Goal: Transaction & Acquisition: Purchase product/service

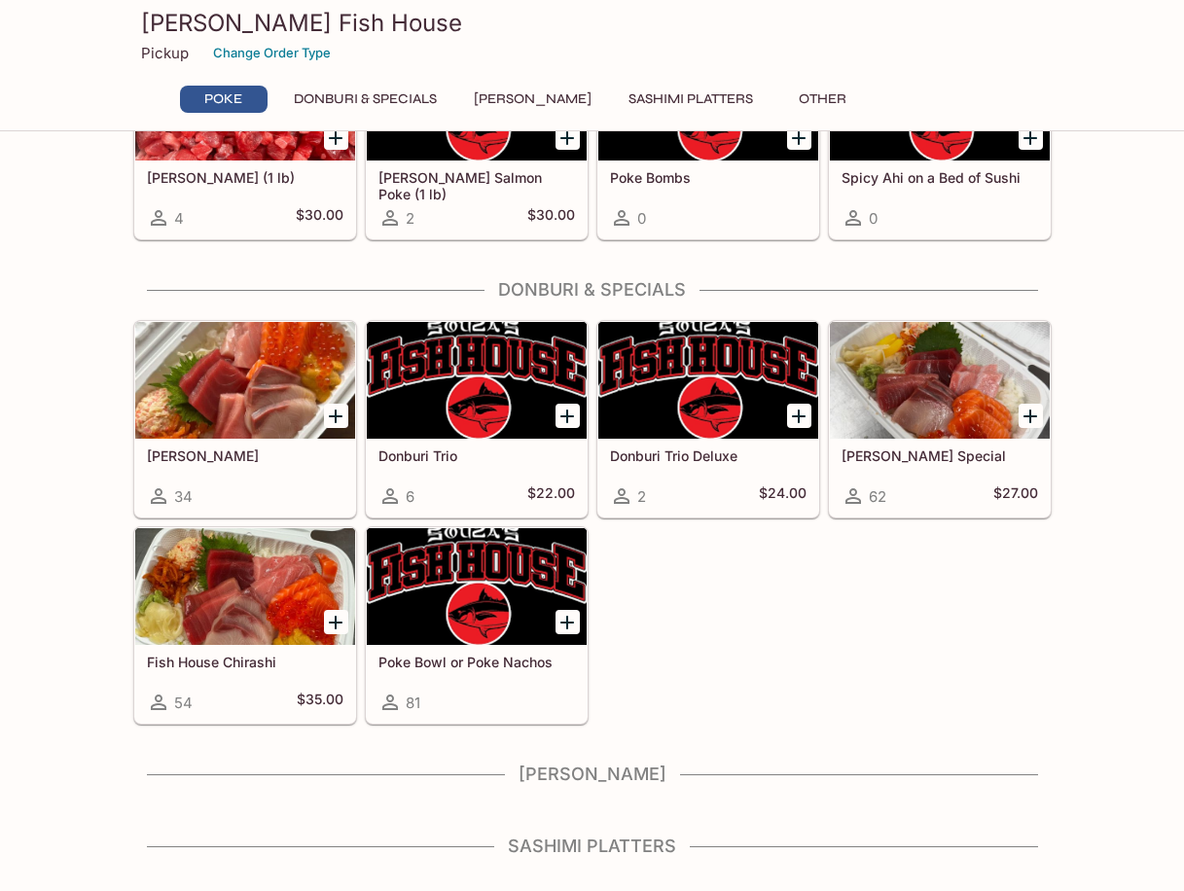
scroll to position [308, 0]
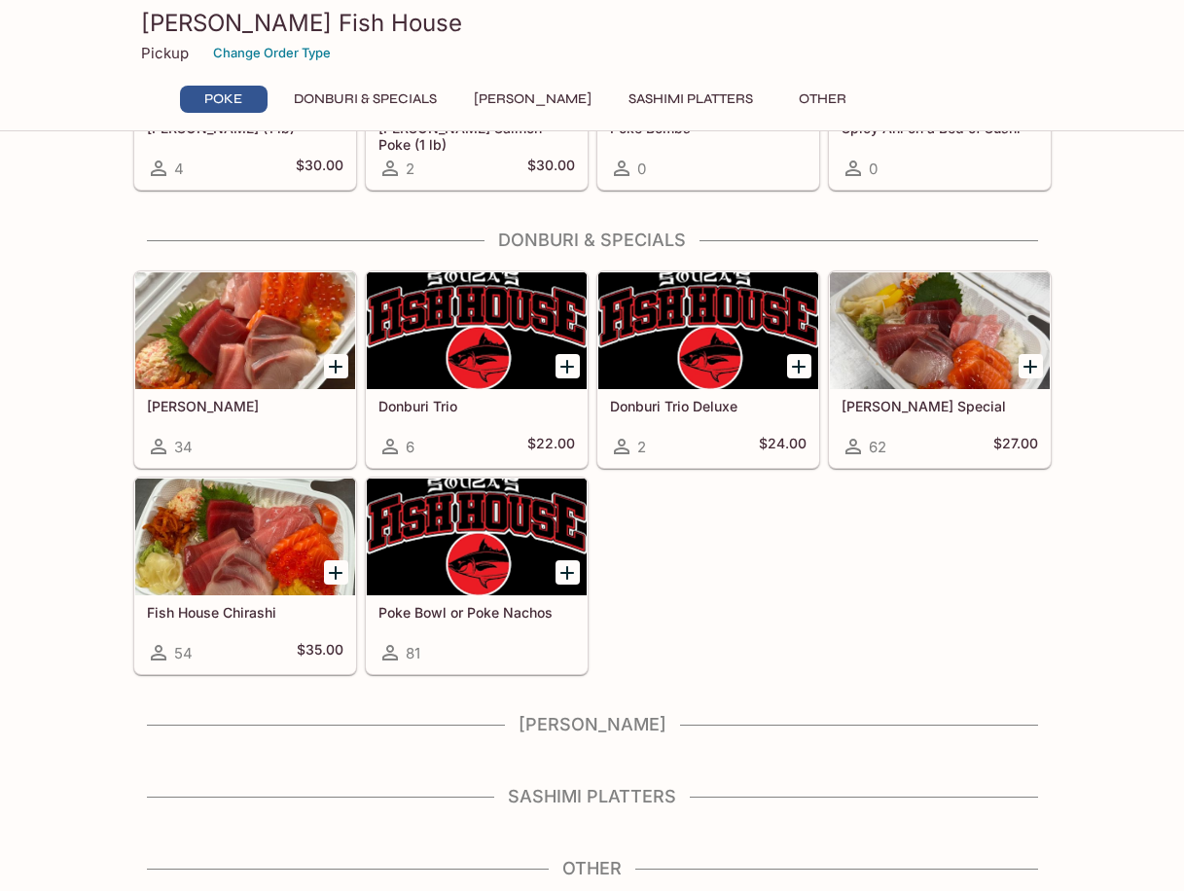
click at [591, 718] on h4 "[PERSON_NAME]" at bounding box center [592, 724] width 919 height 21
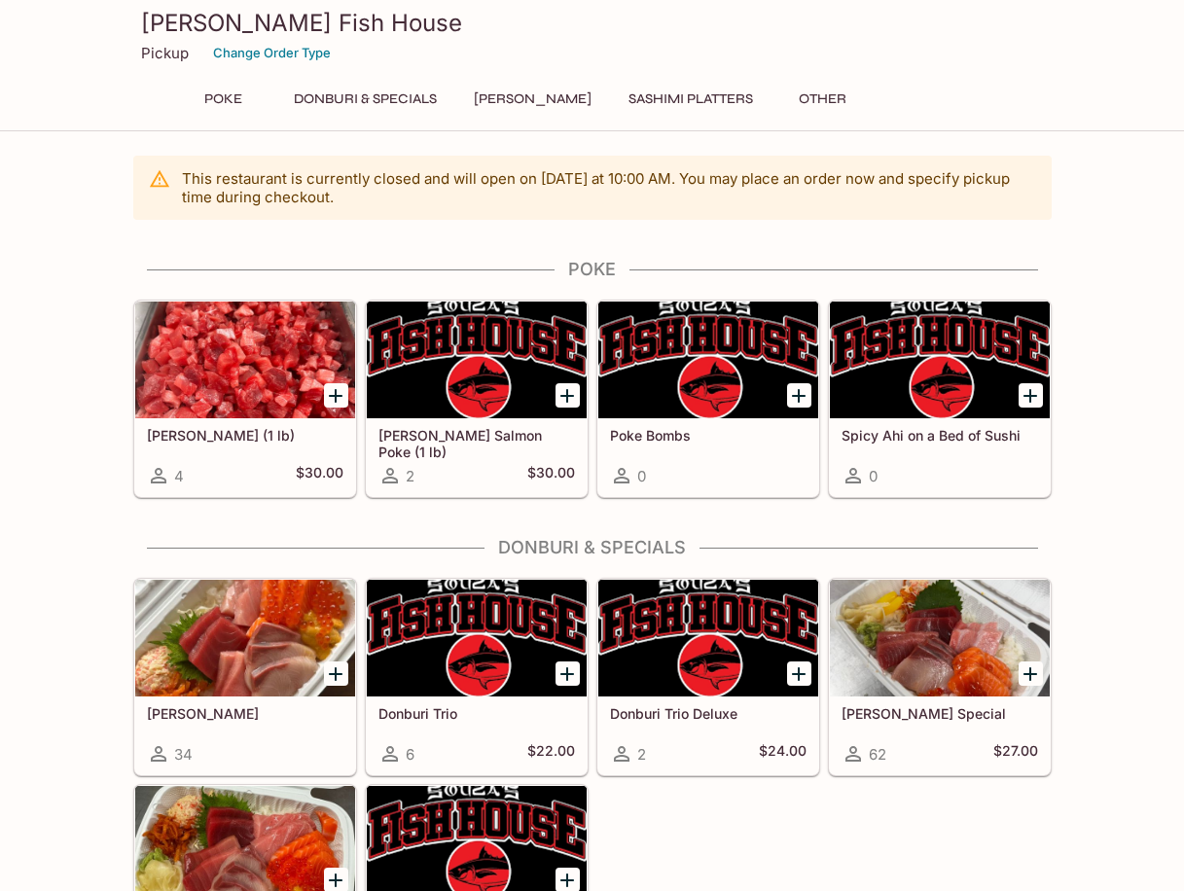
click at [335, 95] on button "Donburi & Specials" at bounding box center [365, 99] width 164 height 27
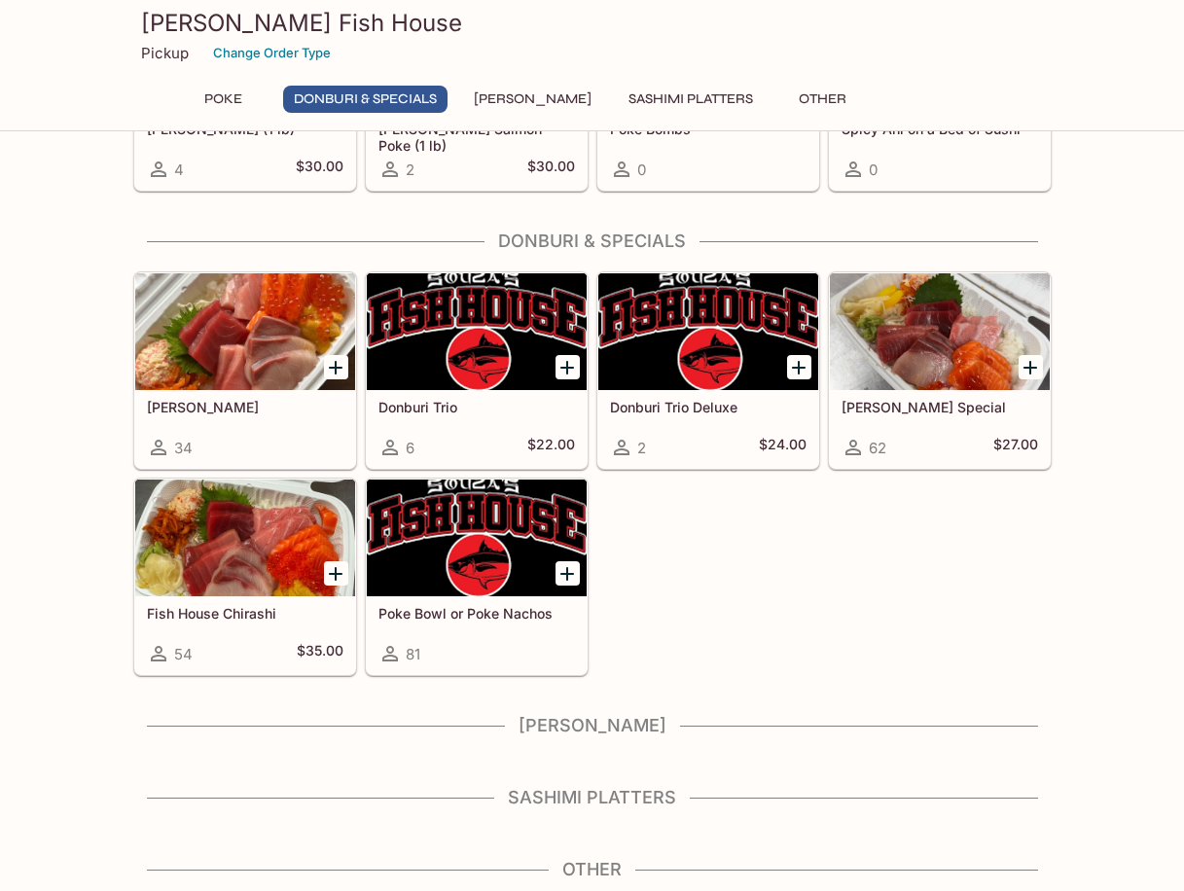
scroll to position [308, 0]
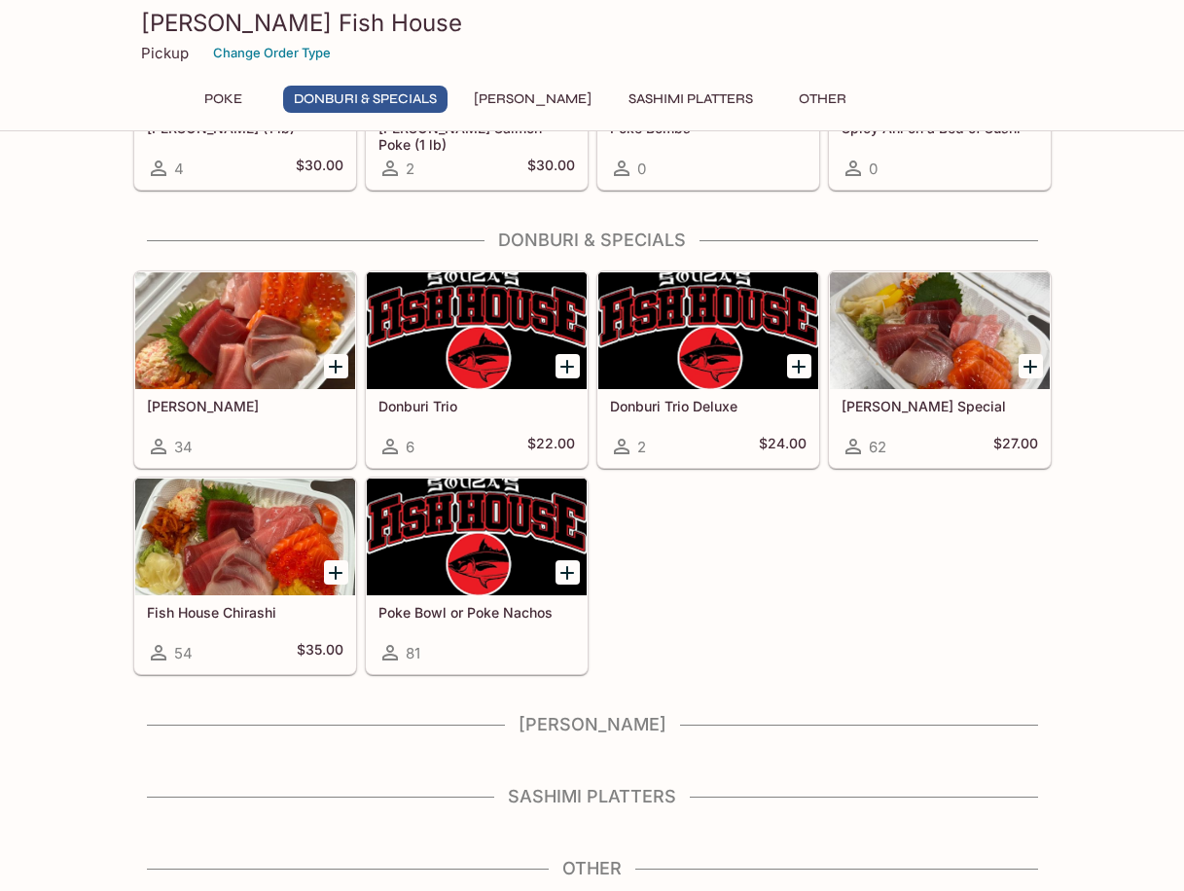
click at [510, 94] on button "[PERSON_NAME]" at bounding box center [532, 99] width 139 height 27
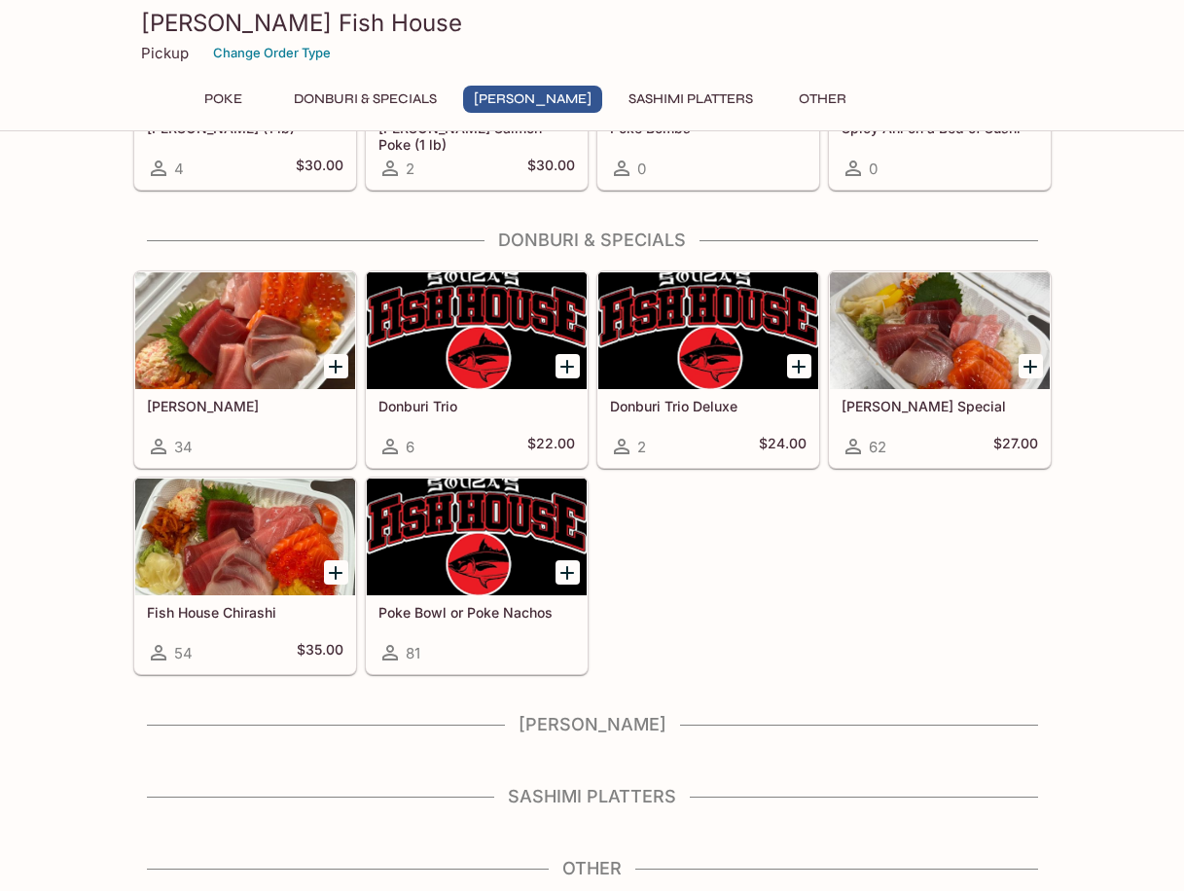
click at [662, 93] on button "Sashimi Platters" at bounding box center [691, 99] width 146 height 27
click at [847, 103] on div "Poke Donburi & Specials Sushi Cakes Sashimi Platters Other" at bounding box center [592, 99] width 841 height 27
click at [807, 92] on button "Other" at bounding box center [823, 99] width 88 height 27
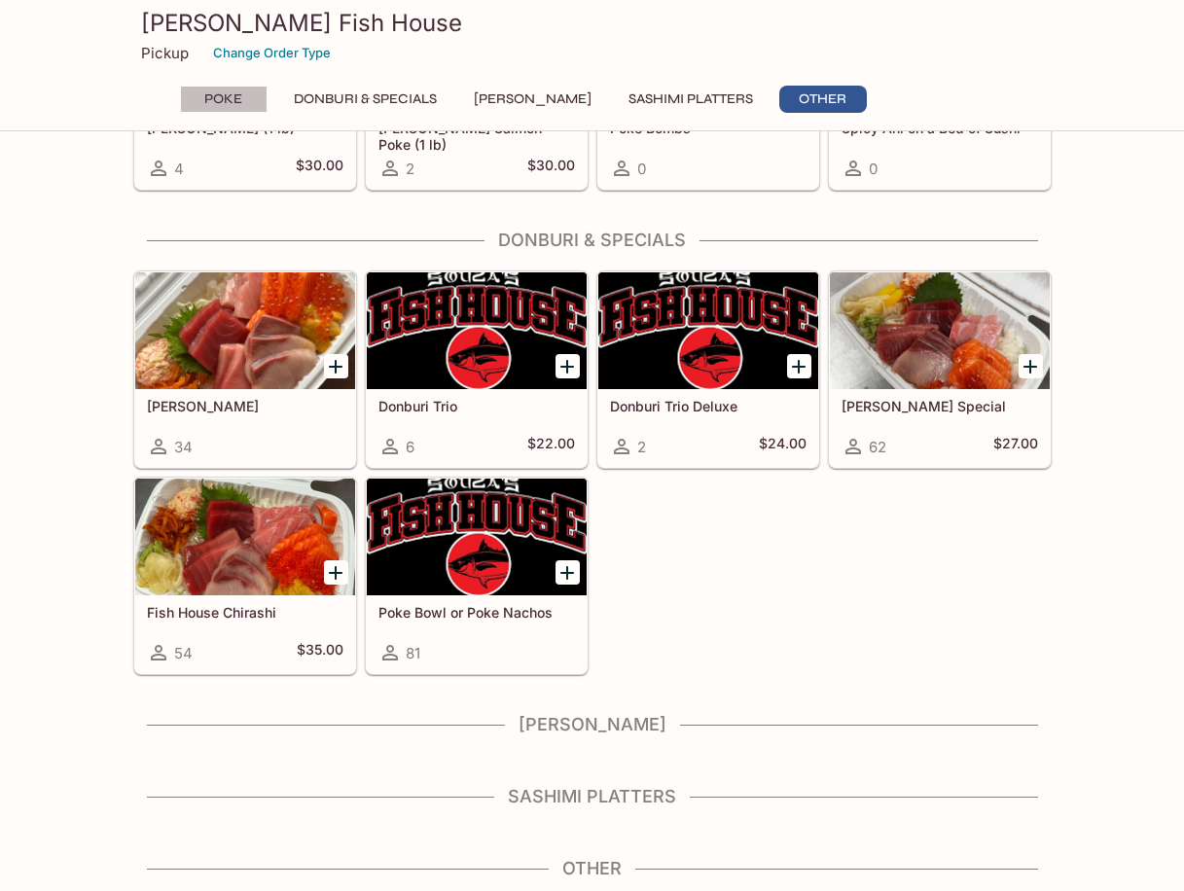
click at [220, 92] on button "Poke" at bounding box center [224, 99] width 88 height 27
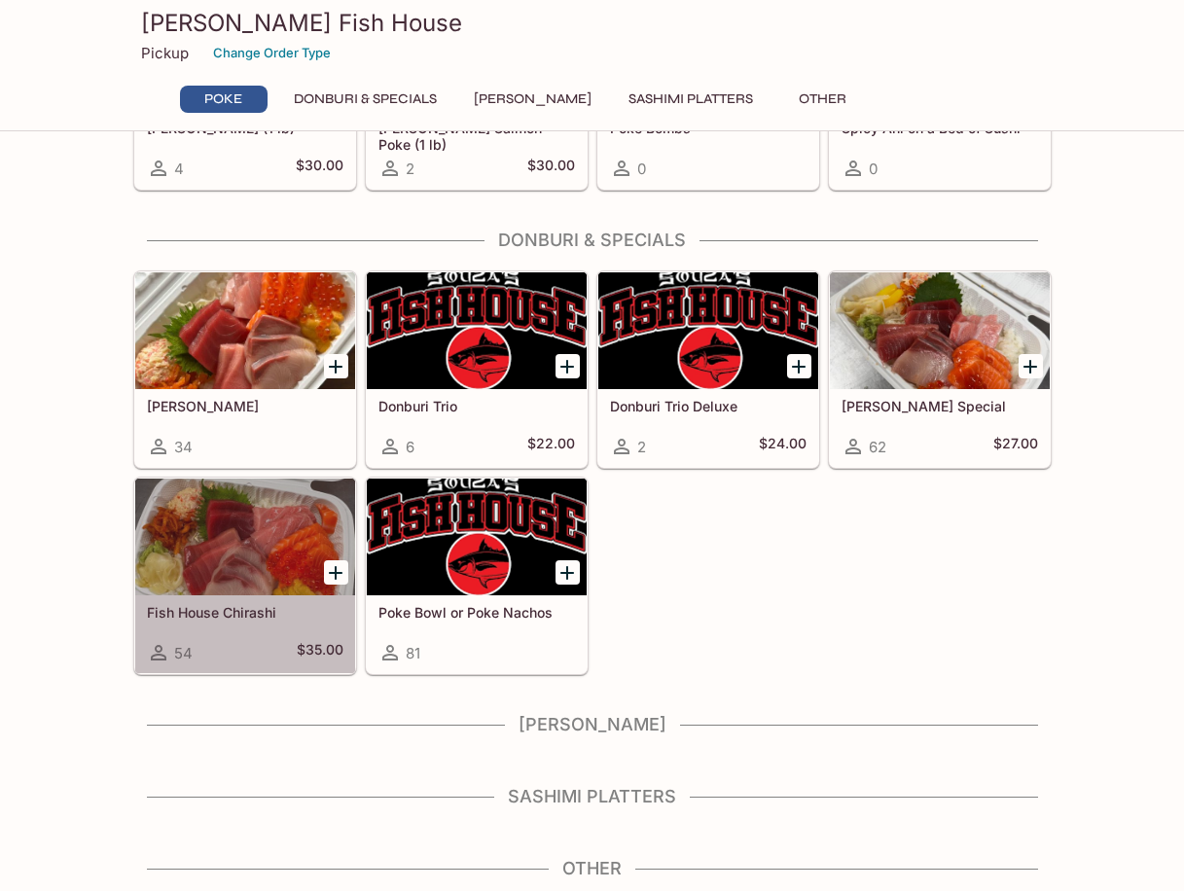
click at [271, 566] on div at bounding box center [245, 537] width 220 height 117
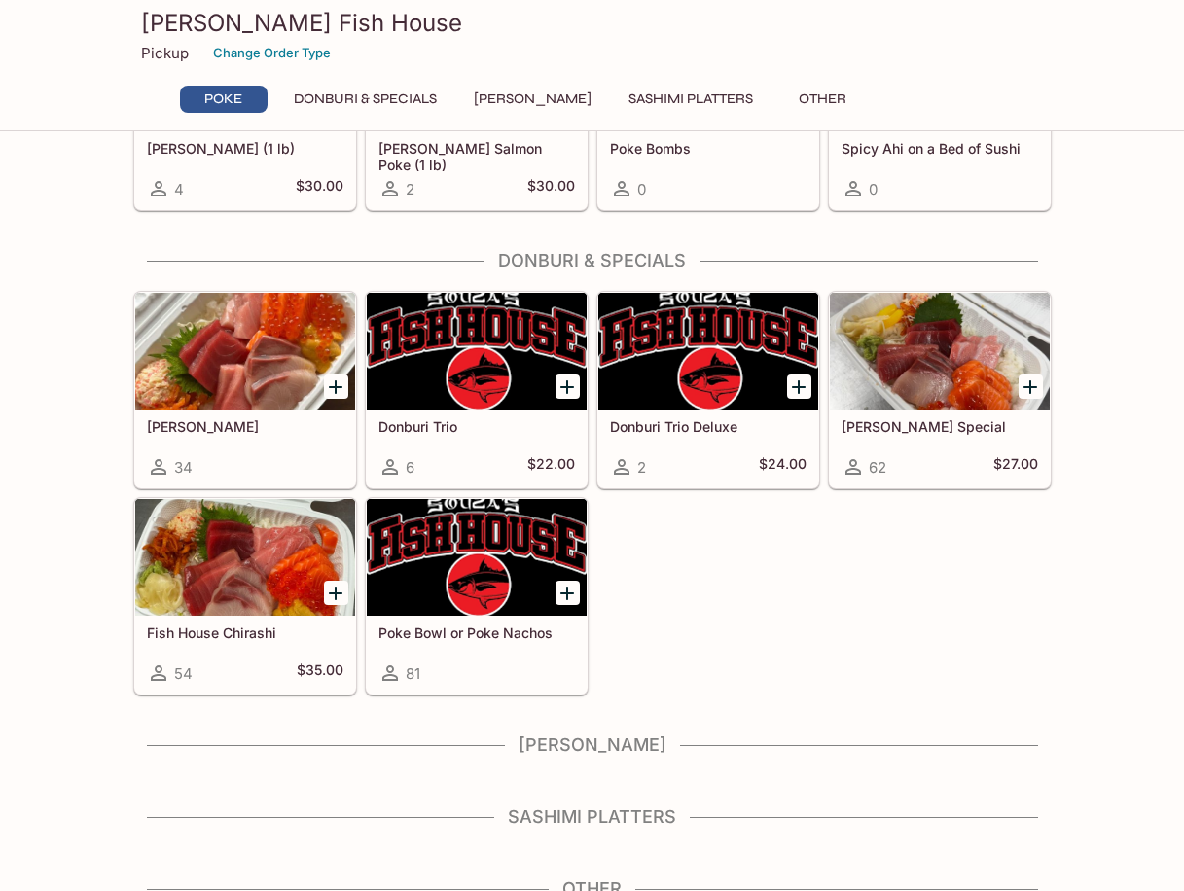
scroll to position [292, 0]
